Goal: Task Accomplishment & Management: Use online tool/utility

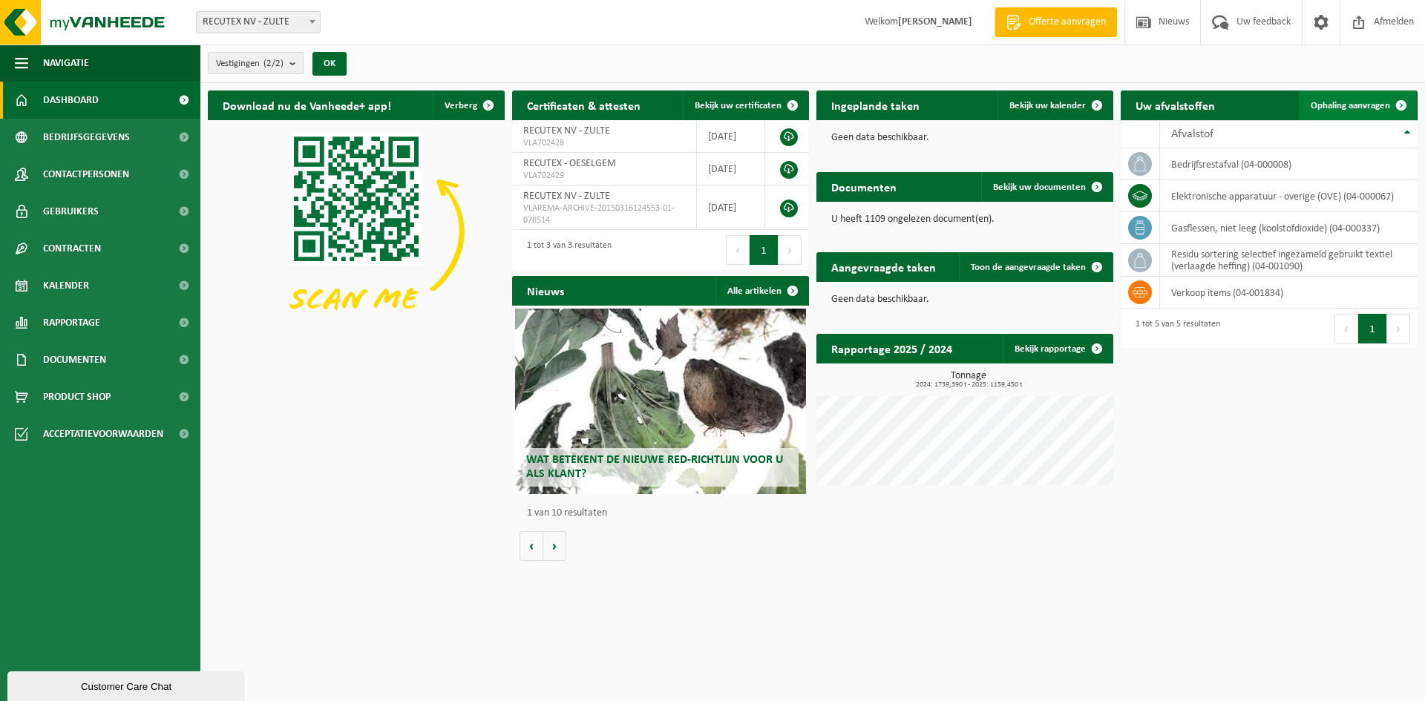
drag, startPoint x: 1335, startPoint y: 103, endPoint x: 1320, endPoint y: 105, distance: 15.0
click at [1335, 103] on span "Ophaling aanvragen" at bounding box center [1349, 106] width 79 height 10
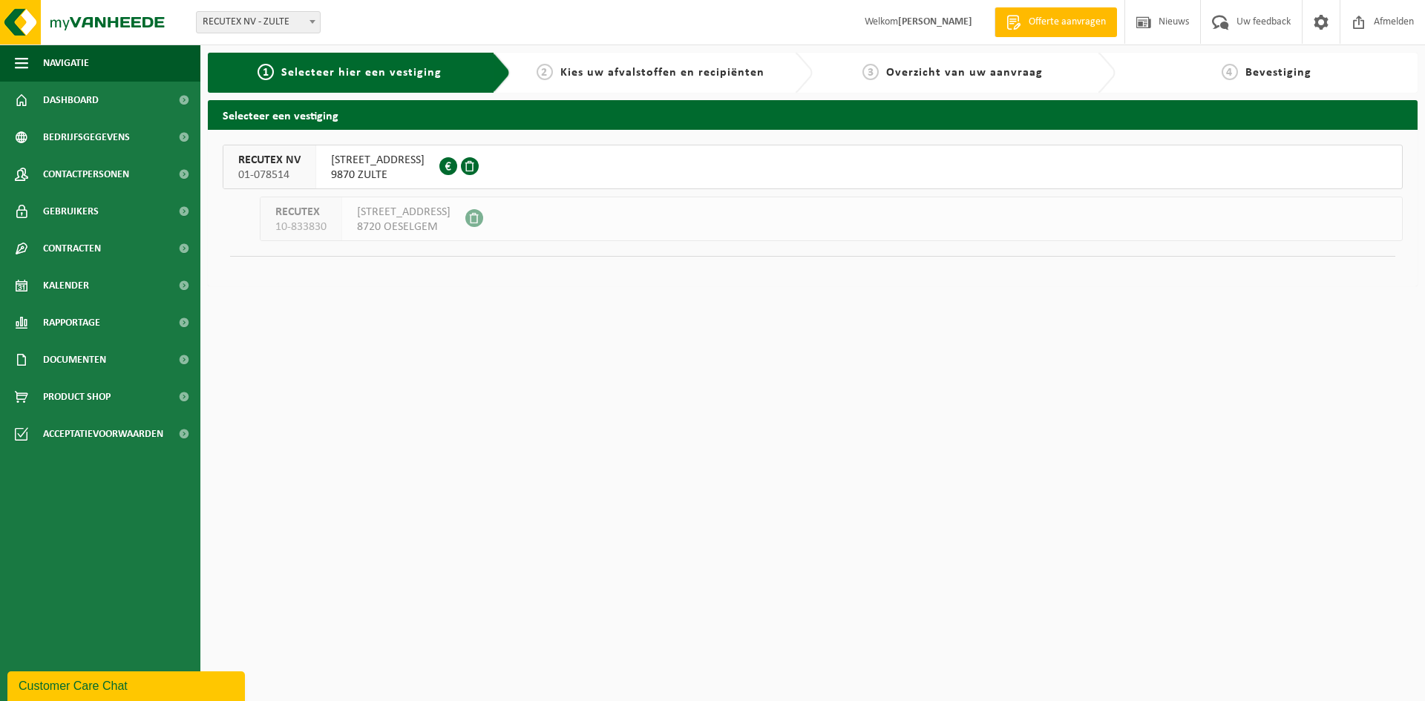
click at [367, 165] on span "[STREET_ADDRESS]" at bounding box center [377, 160] width 93 height 15
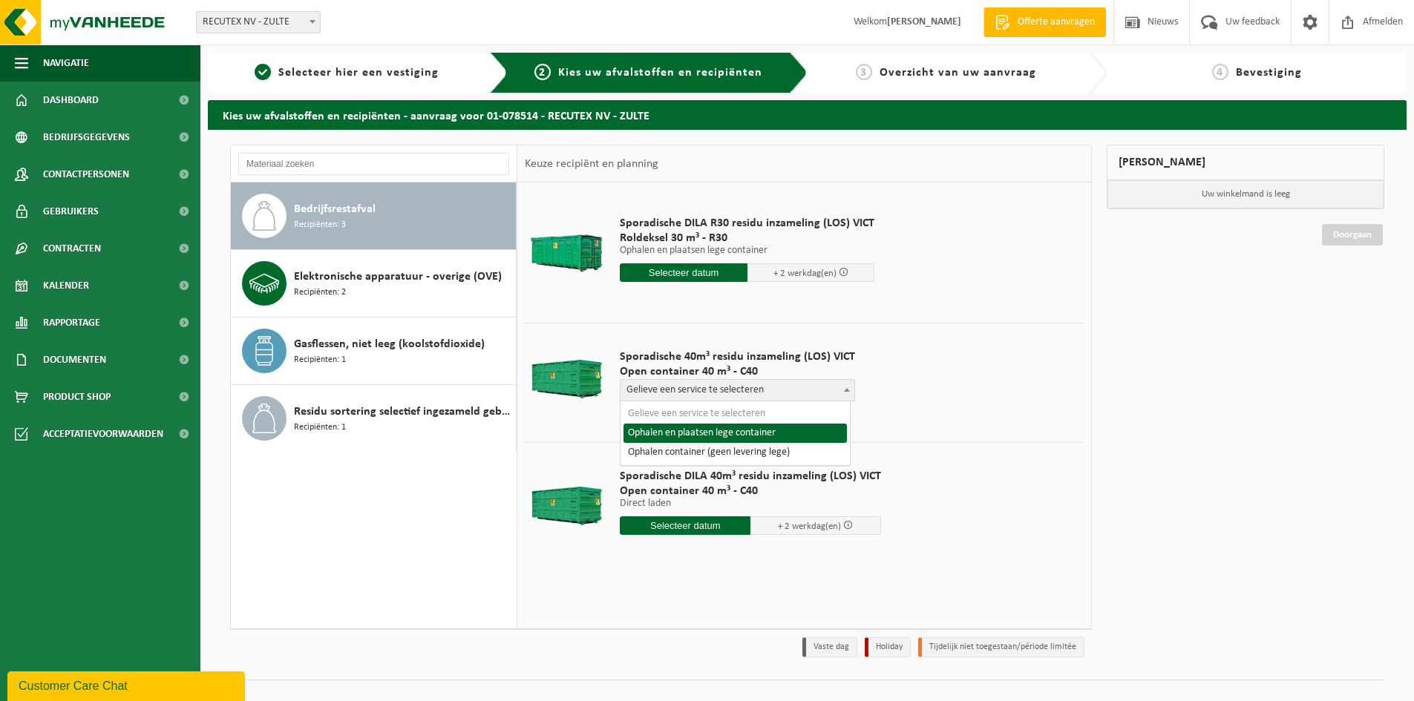
click at [846, 387] on span at bounding box center [846, 389] width 15 height 19
select select "P2PL-VEL-098641_HK-XC-40-GN-00_04-000008_46"
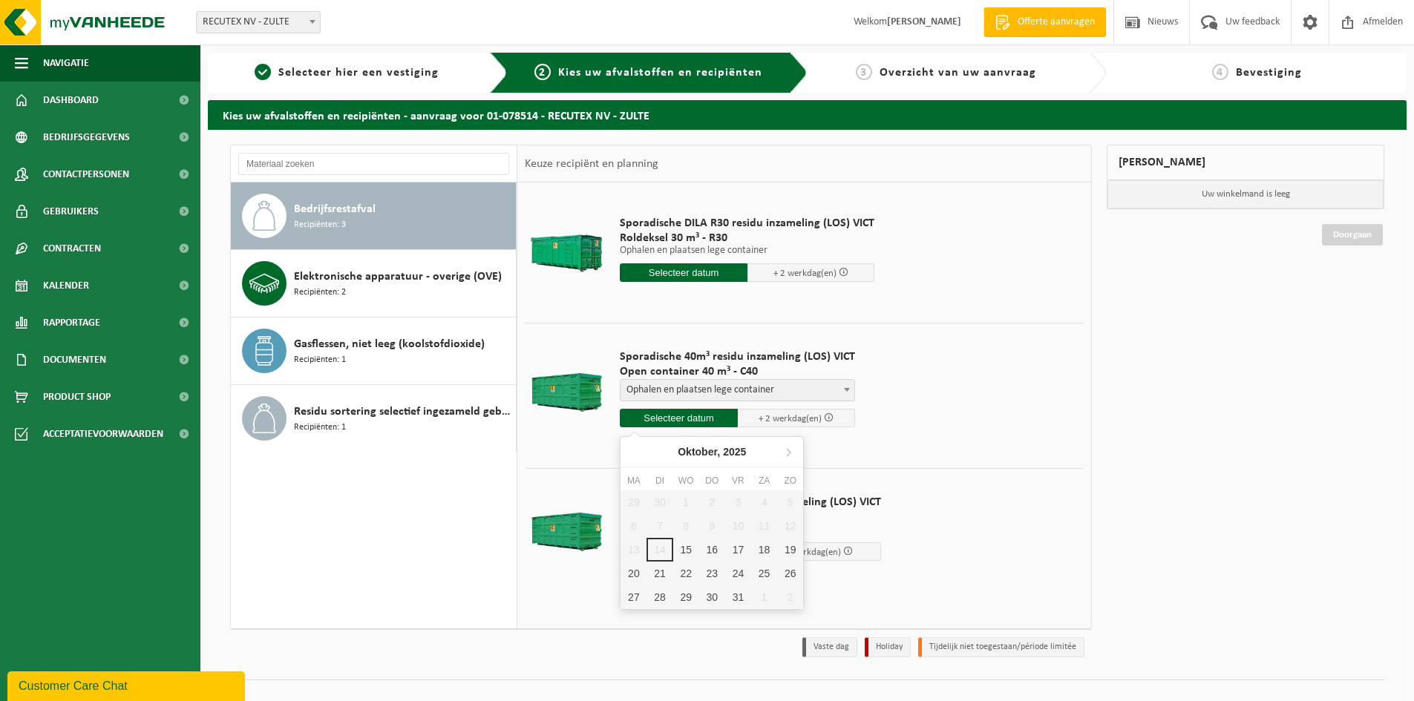
click at [686, 419] on input "text" at bounding box center [679, 418] width 118 height 19
click at [713, 554] on div "16" at bounding box center [712, 550] width 26 height 24
type input "Van 2025-10-16"
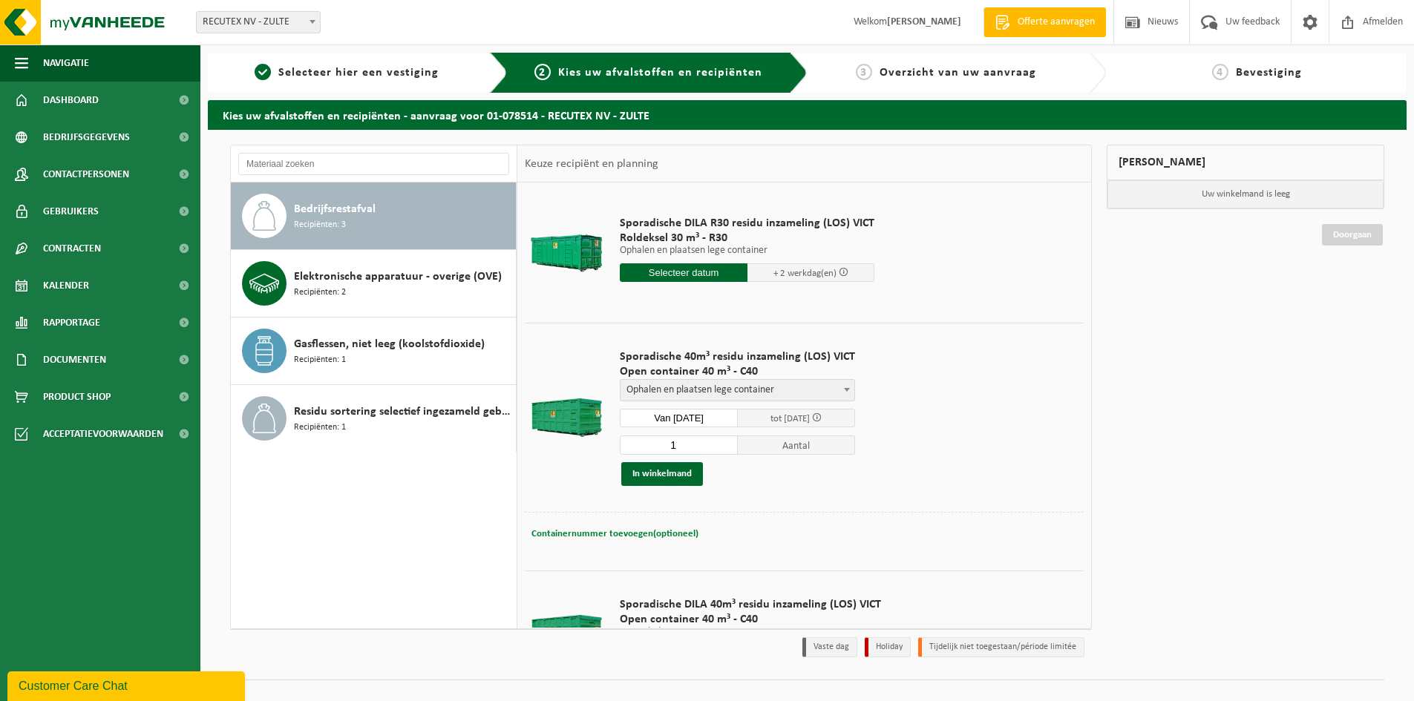
click at [648, 537] on span "Containernummer toevoegen(optioneel)" at bounding box center [614, 534] width 167 height 10
type input "VANAF 10U (NIET VROEGER)"
drag, startPoint x: 741, startPoint y: 533, endPoint x: 545, endPoint y: 522, distance: 196.9
click at [545, 522] on div "Containernummer toevoegen(optioneel) Annuleren VANAF 10U (NIET VROEGER)" at bounding box center [804, 534] width 559 height 45
click at [667, 471] on button "In winkelmand" at bounding box center [662, 474] width 82 height 24
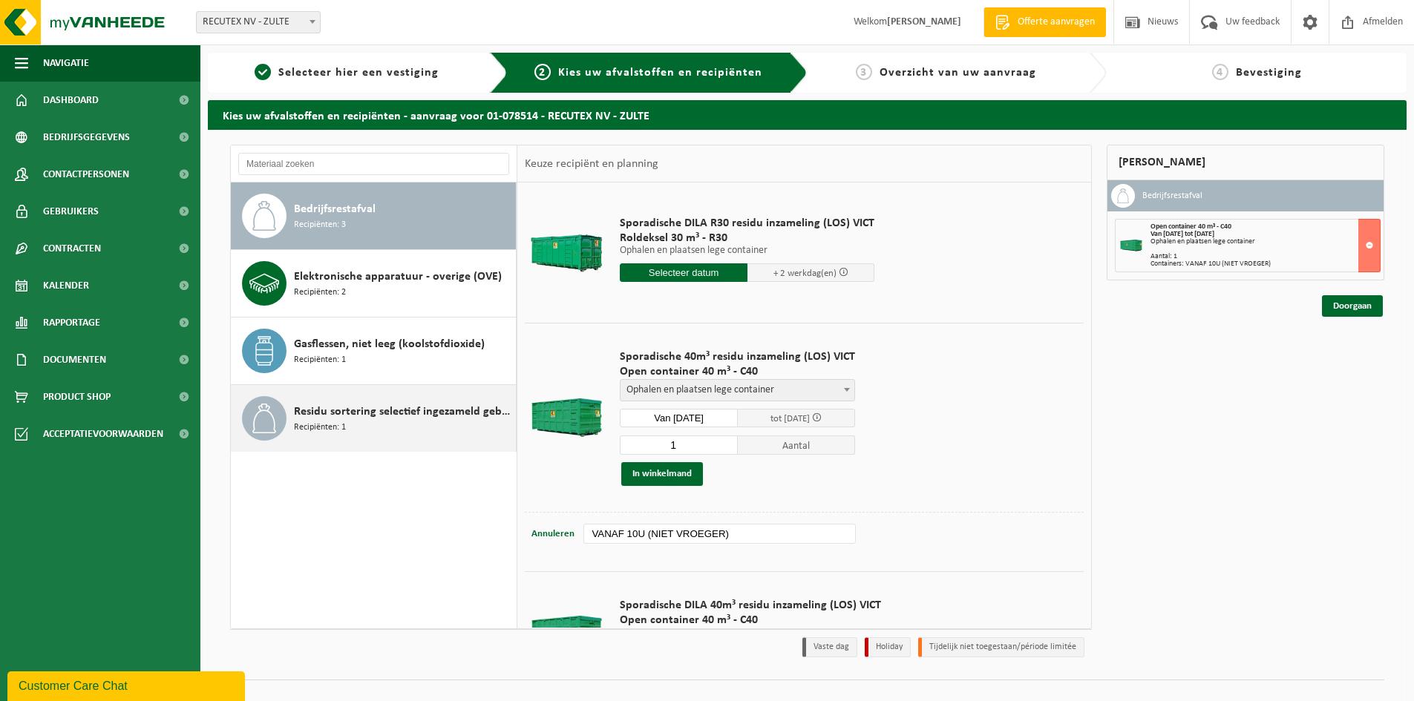
click at [358, 421] on div "Residu sortering selectief ingezameld gebruikt textiel (verlaagde heffing) Reci…" at bounding box center [403, 418] width 218 height 45
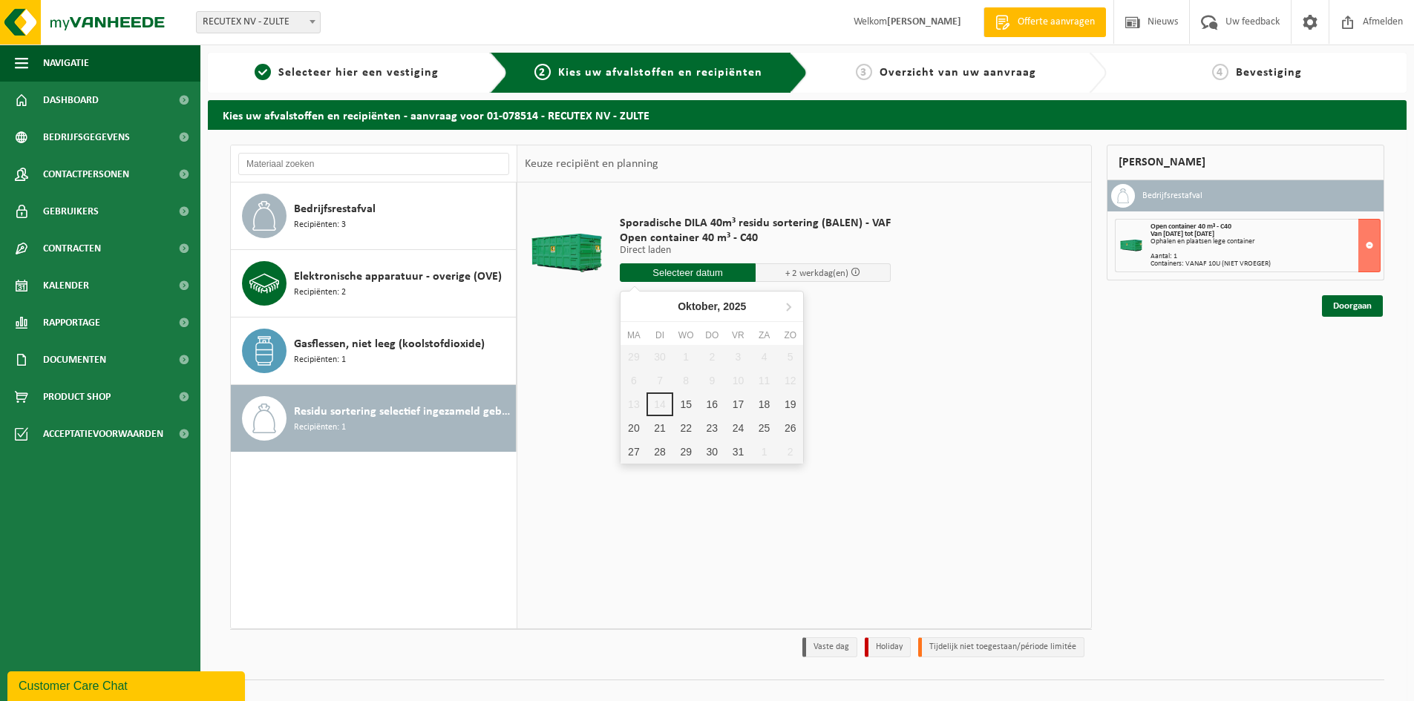
click at [685, 274] on input "text" at bounding box center [688, 272] width 136 height 19
click at [712, 407] on div "16" at bounding box center [712, 405] width 26 height 24
type input "Van 2025-10-16"
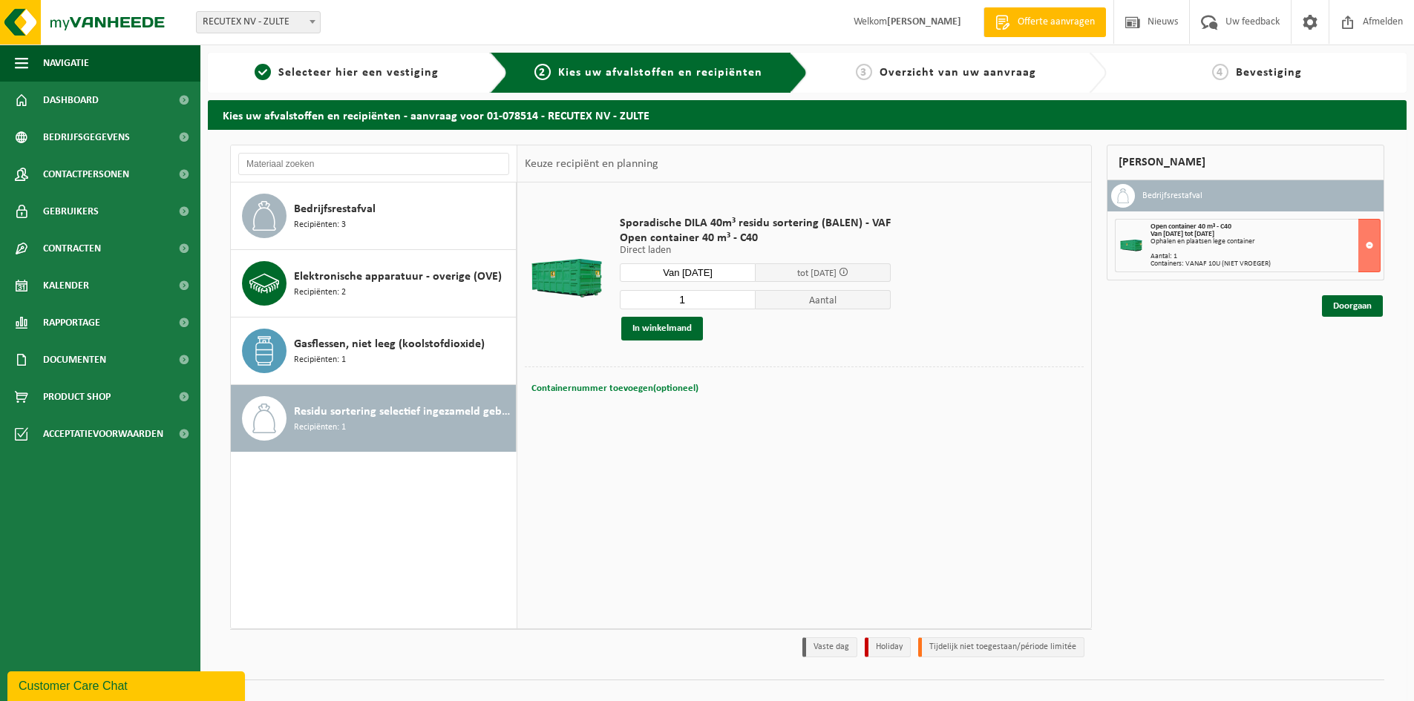
click at [637, 386] on span "Containernummer toevoegen(optioneel)" at bounding box center [614, 389] width 167 height 10
paste input "VANAF 10U (NIET VROEGER)"
type input "VANAF 10U (NIET VROEGER)"
click at [657, 332] on button "In winkelmand" at bounding box center [662, 329] width 82 height 24
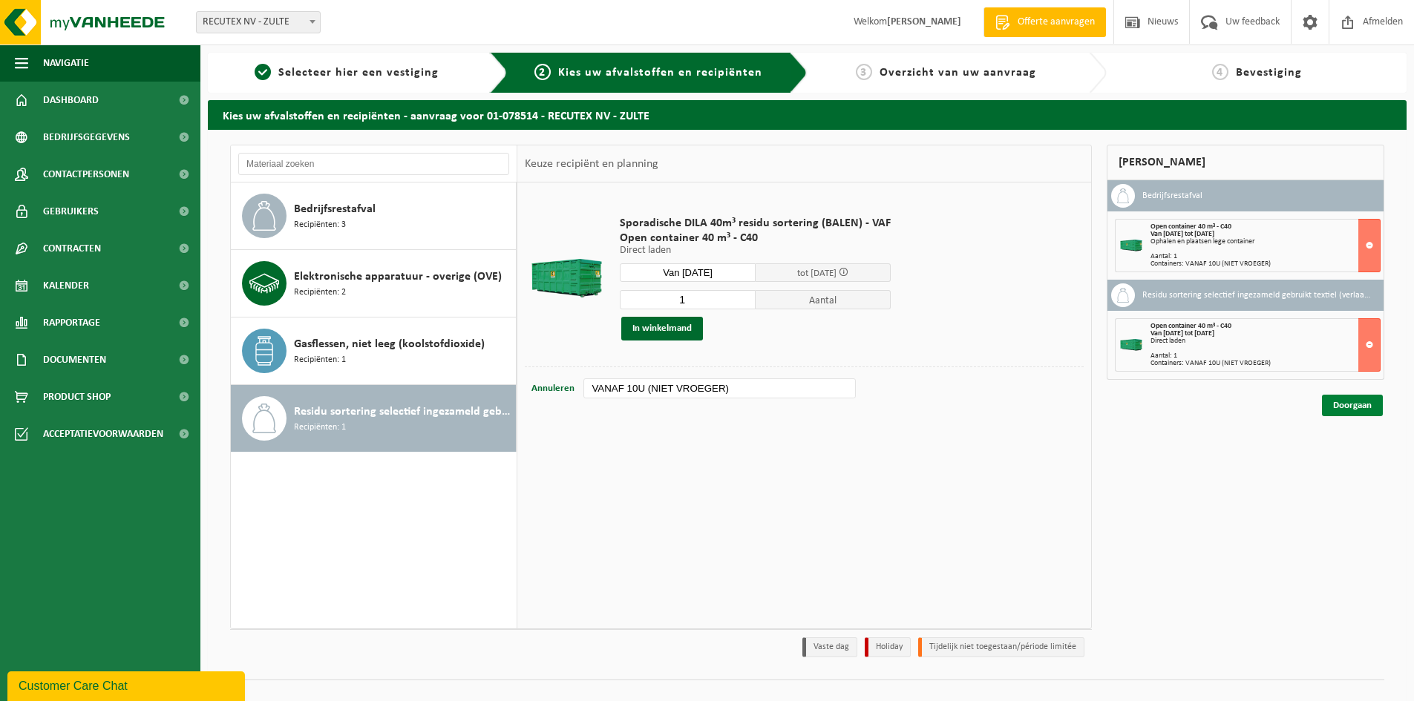
click at [1364, 405] on link "Doorgaan" at bounding box center [1352, 406] width 61 height 22
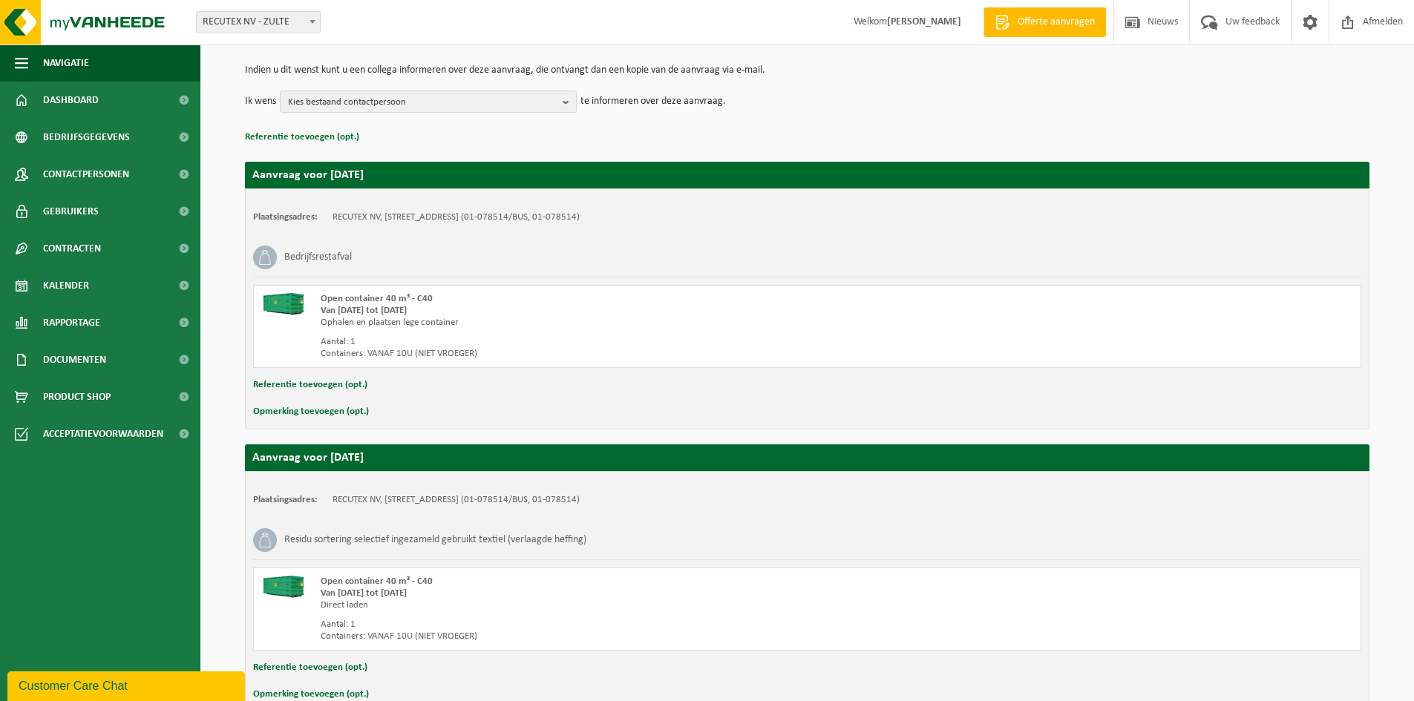
scroll to position [230, 0]
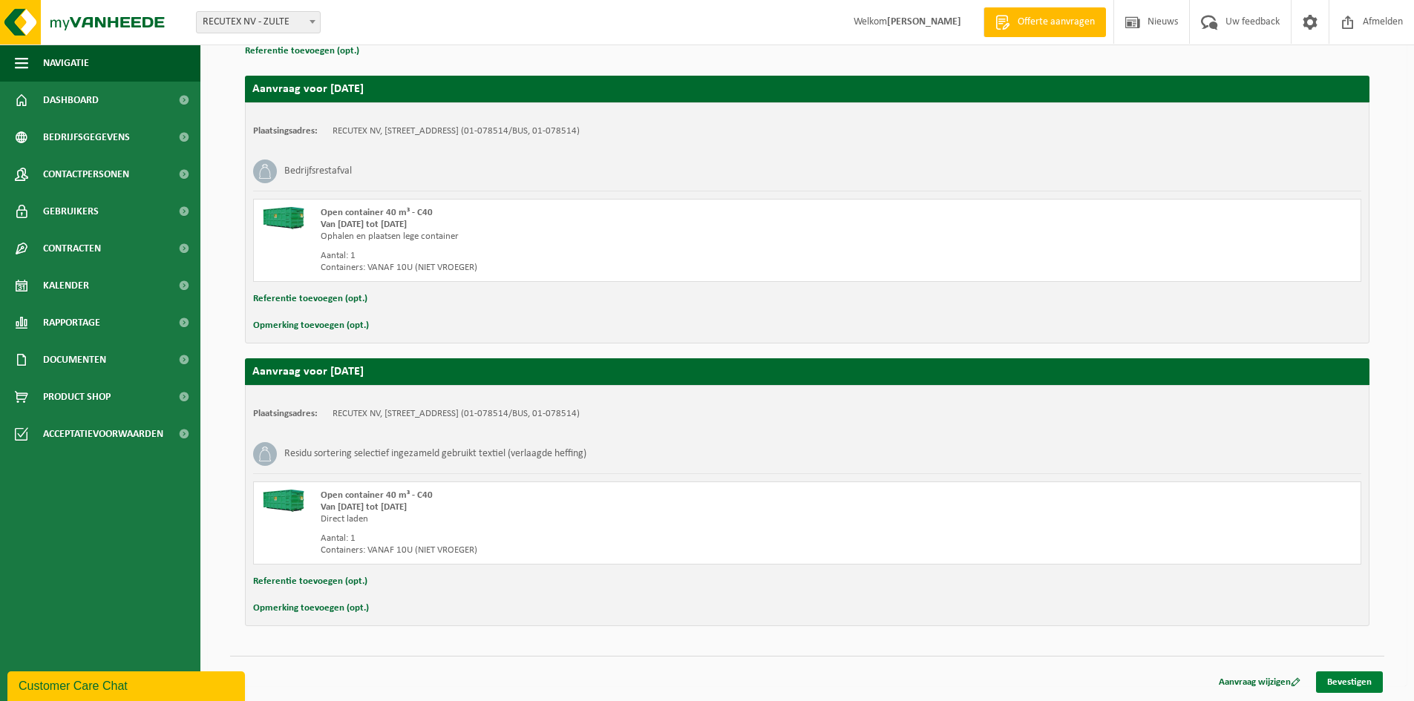
click at [1358, 679] on link "Bevestigen" at bounding box center [1349, 683] width 67 height 22
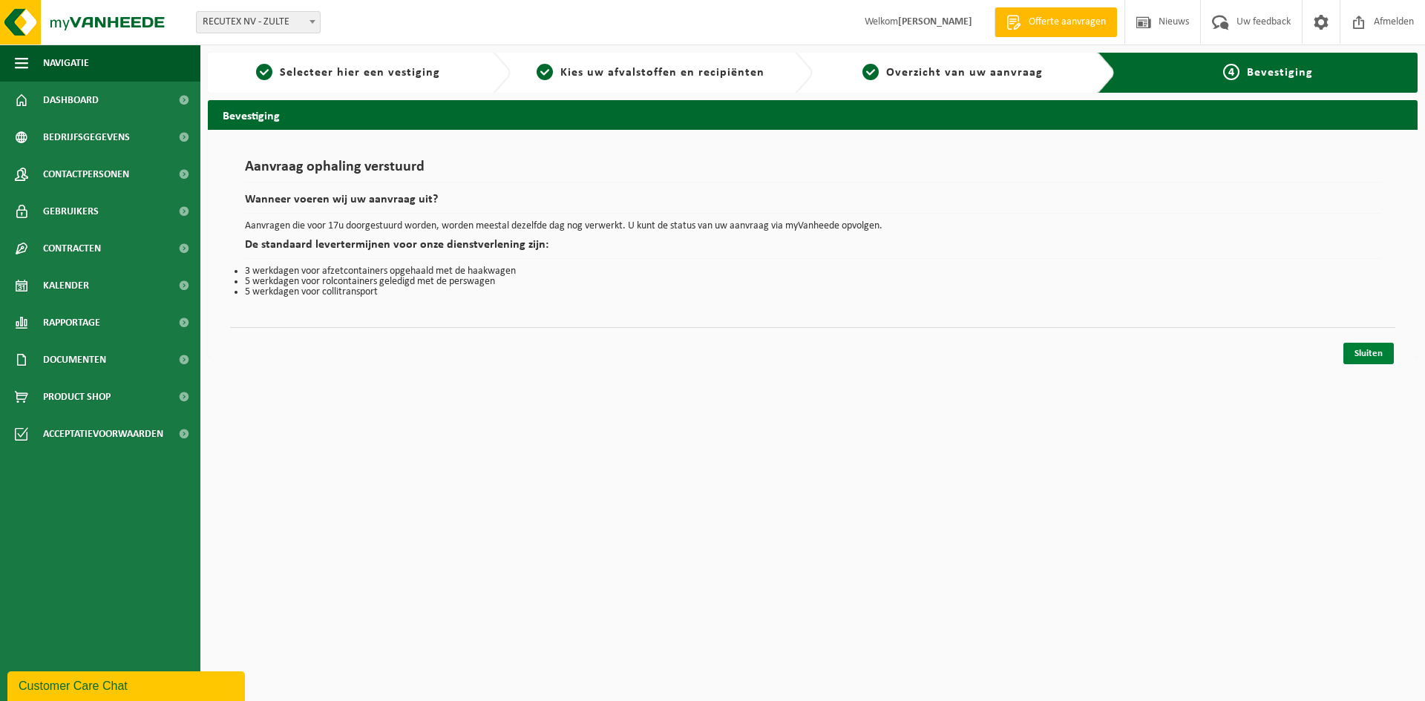
click at [1375, 358] on link "Sluiten" at bounding box center [1368, 354] width 50 height 22
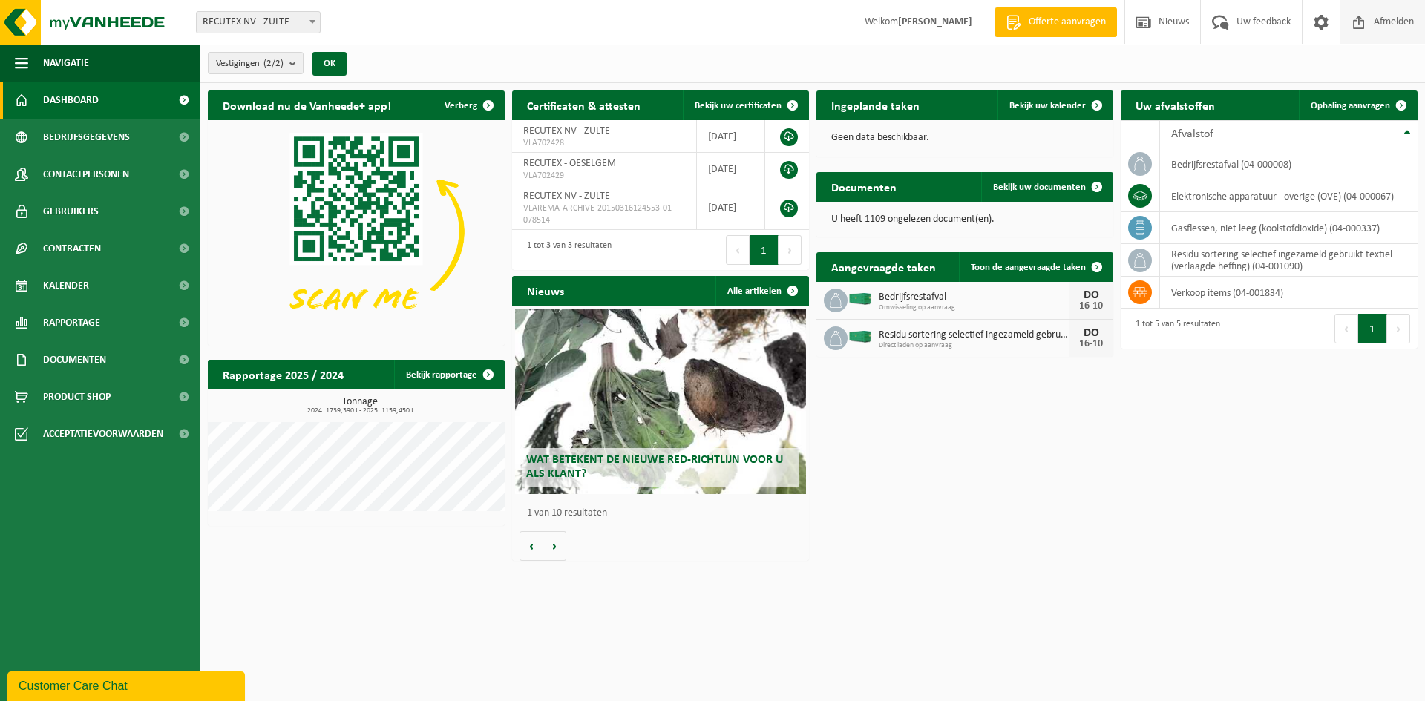
click at [1398, 10] on span "Afmelden" at bounding box center [1393, 22] width 47 height 44
